Goal: Navigation & Orientation: Find specific page/section

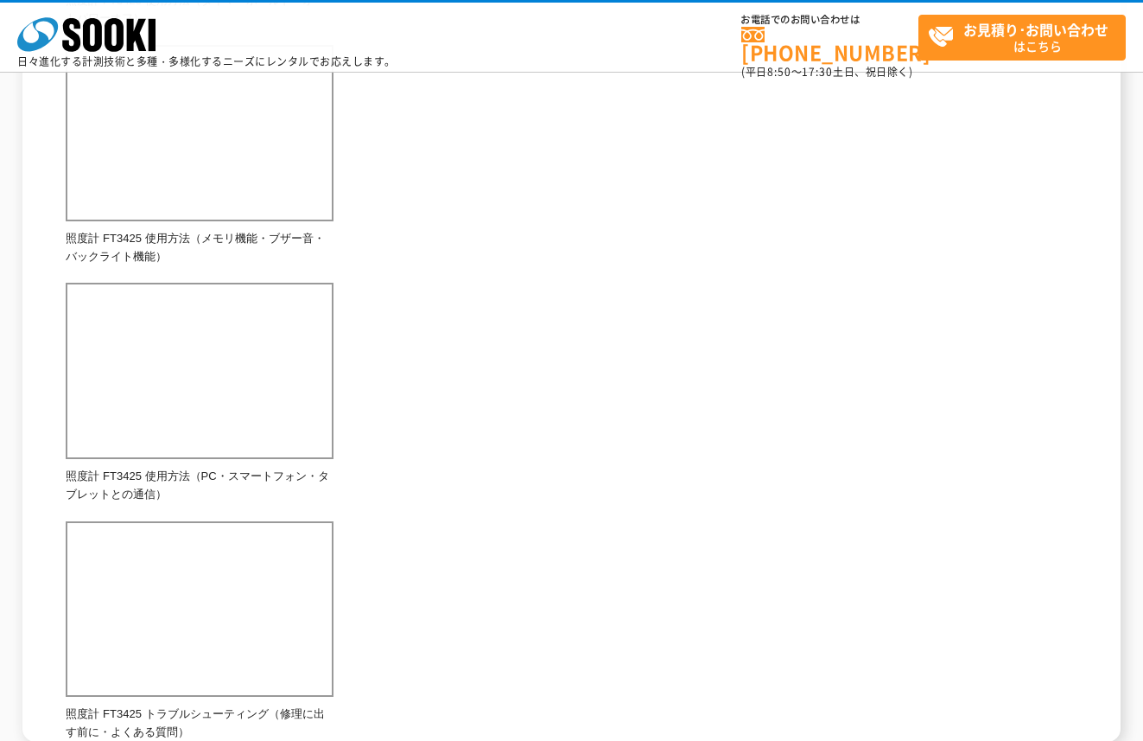
scroll to position [738, 0]
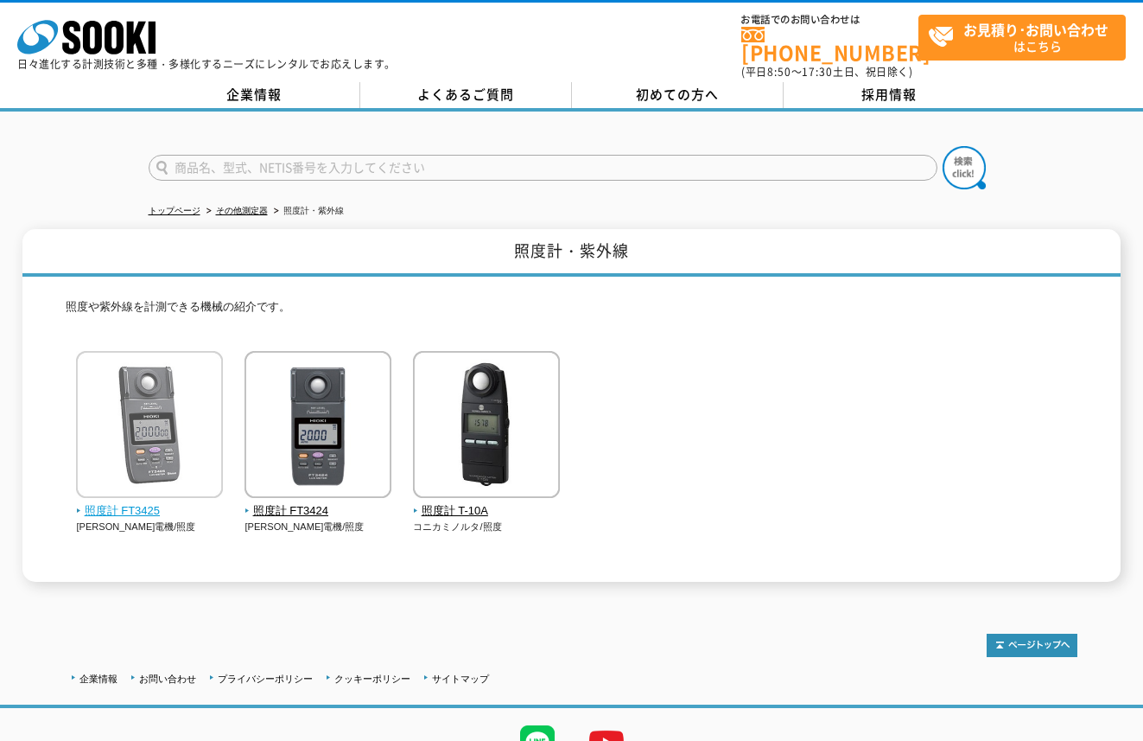
click at [148, 490] on img at bounding box center [149, 426] width 147 height 151
